Goal: Task Accomplishment & Management: Manage account settings

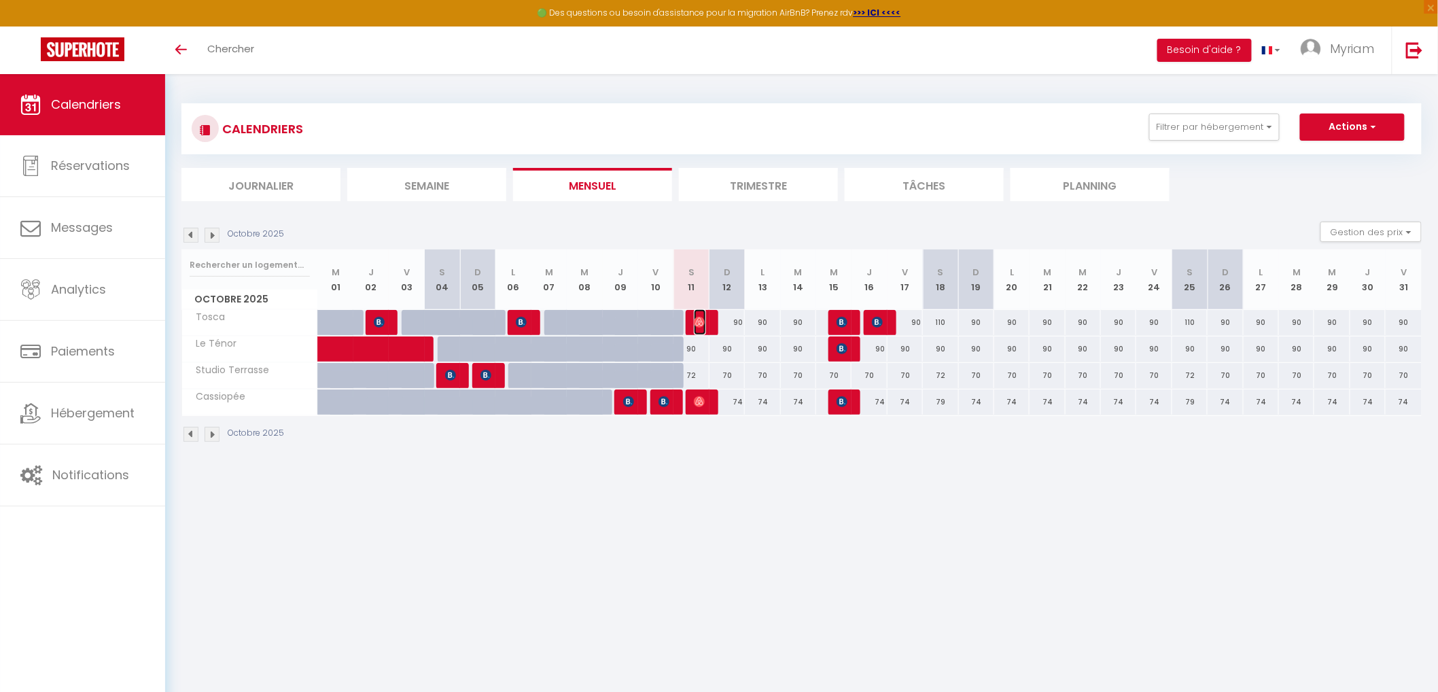
click at [702, 318] on img at bounding box center [699, 322] width 11 height 11
select select "OK"
select select "0"
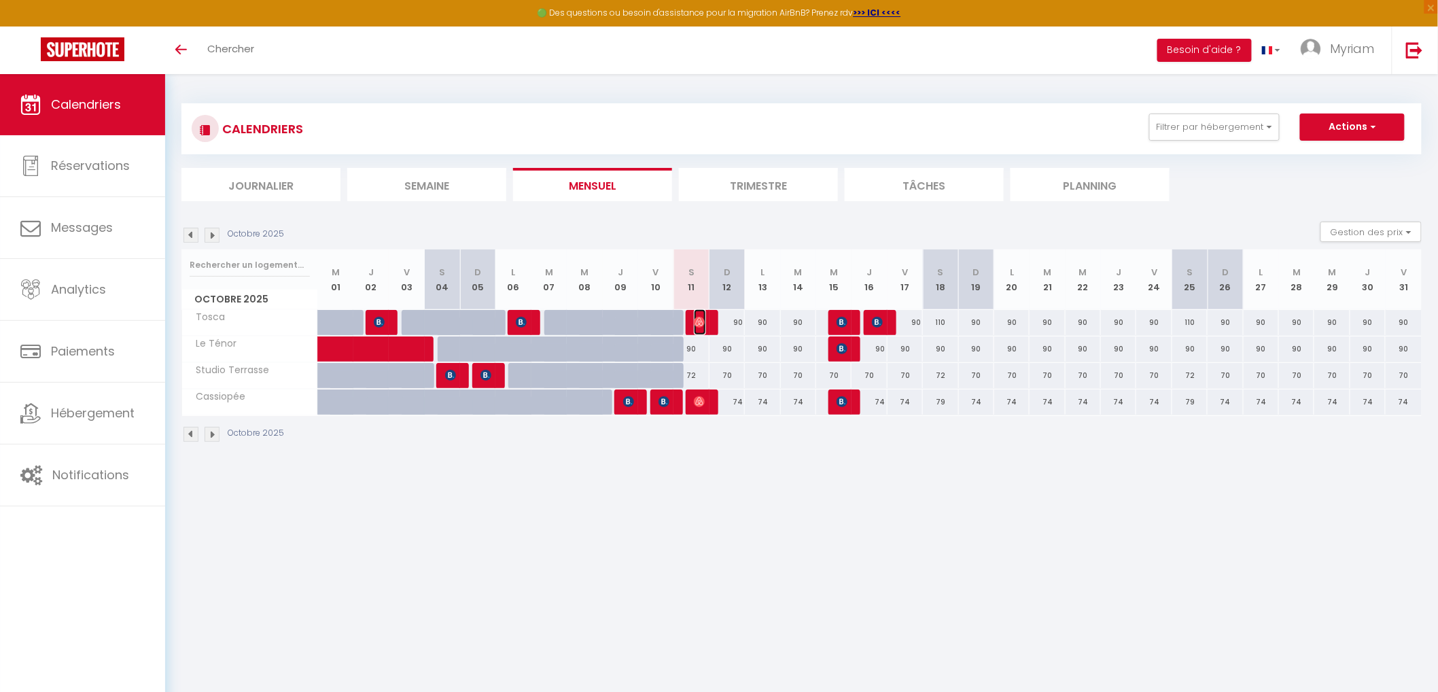
select select "1"
select select
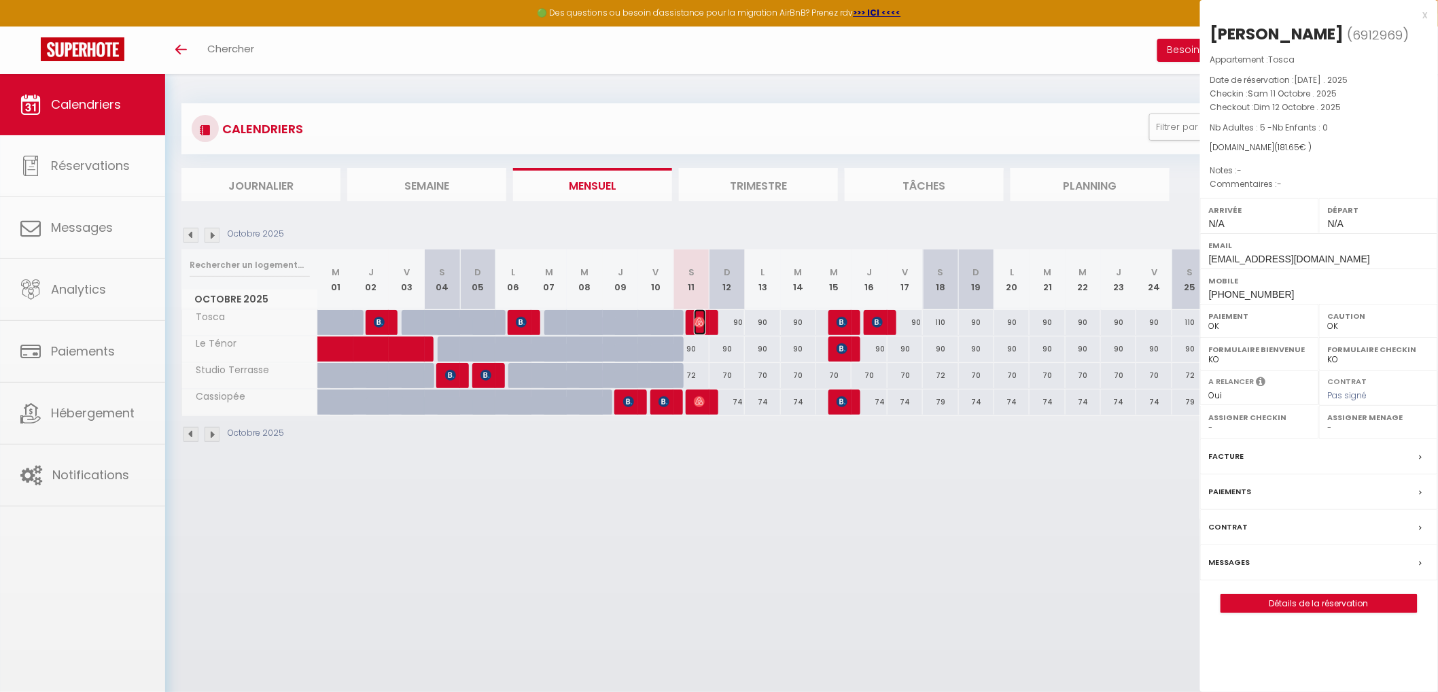
select select "1262"
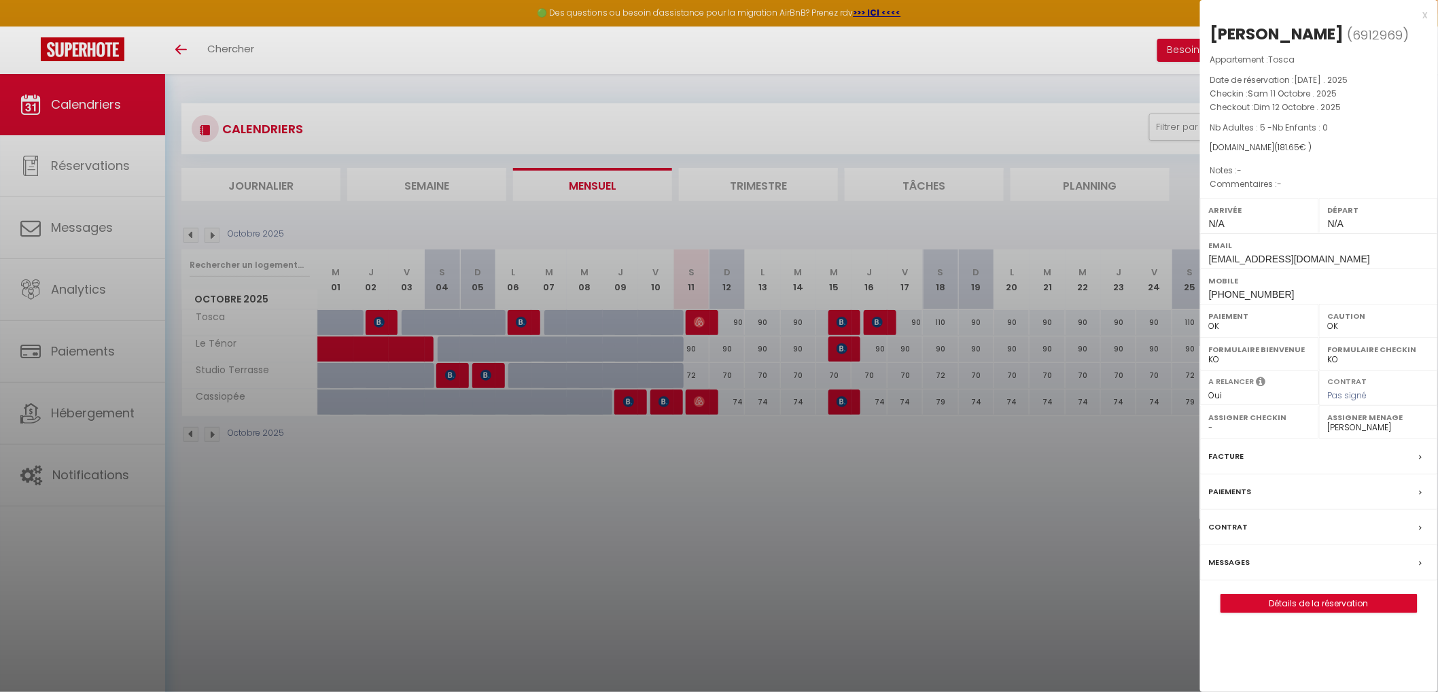
click at [697, 397] on div at bounding box center [719, 346] width 1438 height 692
